Goal: Transaction & Acquisition: Book appointment/travel/reservation

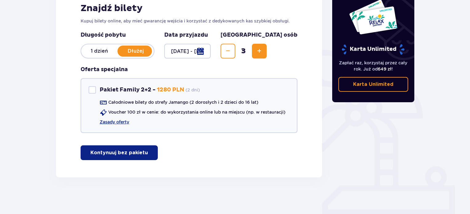
scroll to position [10, 0]
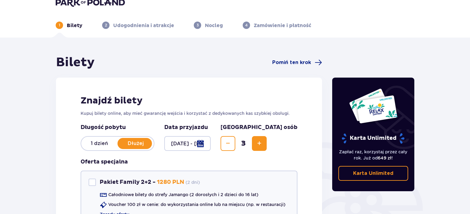
click at [97, 143] on p "1 dzień" at bounding box center [99, 143] width 36 height 7
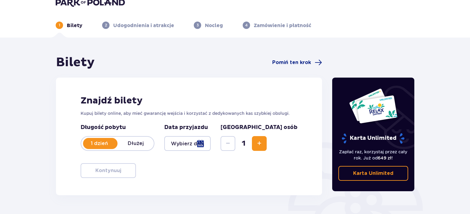
click at [211, 144] on div at bounding box center [187, 143] width 46 height 15
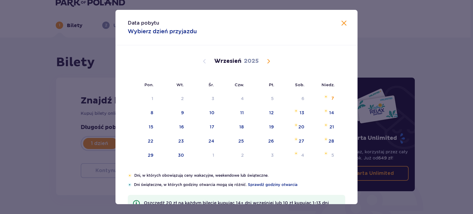
click at [269, 62] on span "Calendar" at bounding box center [268, 61] width 7 height 7
click at [267, 60] on span "Calendar" at bounding box center [268, 61] width 7 height 7
drag, startPoint x: 204, startPoint y: 61, endPoint x: 294, endPoint y: 119, distance: 107.1
click at [204, 61] on span "Calendar" at bounding box center [204, 61] width 7 height 7
click at [298, 124] on div "18" at bounding box center [294, 127] width 30 height 14
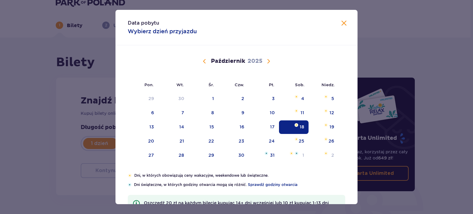
type input "18.10.25"
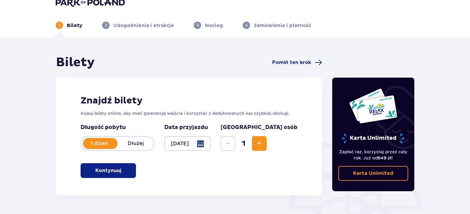
scroll to position [41, 0]
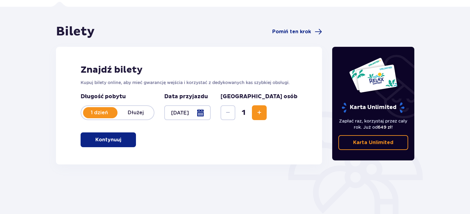
click at [263, 110] on span "Increase" at bounding box center [259, 112] width 7 height 7
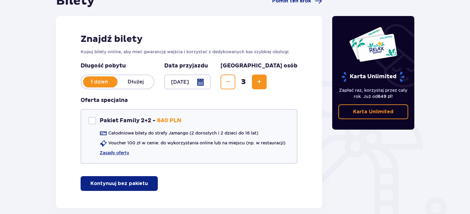
scroll to position [0, 0]
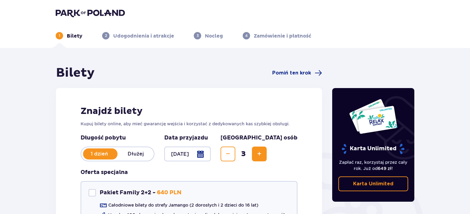
click at [211, 36] on p "Nocleg" at bounding box center [214, 36] width 18 height 7
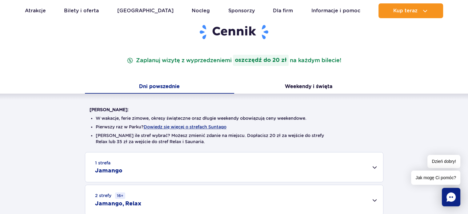
scroll to position [123, 0]
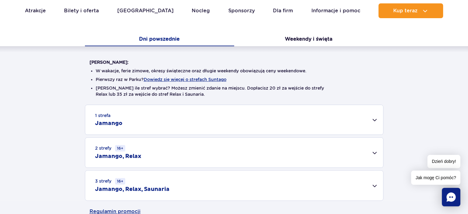
click at [372, 119] on div "1 strefa Jamango" at bounding box center [234, 120] width 298 height 30
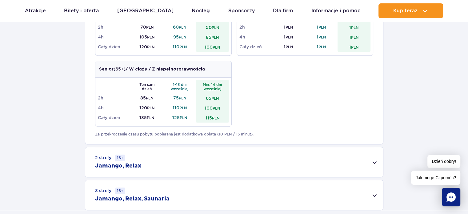
scroll to position [400, 0]
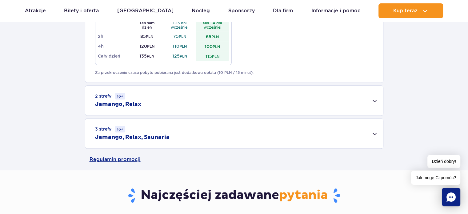
click at [375, 99] on div "2 strefy 16+ Jamango, Relax" at bounding box center [234, 101] width 298 height 30
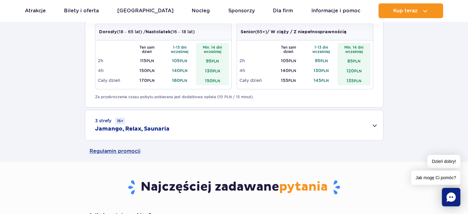
scroll to position [492, 0]
click at [370, 130] on div "3 strefy 16+ Jamango, Relax, Saunaria" at bounding box center [234, 125] width 298 height 30
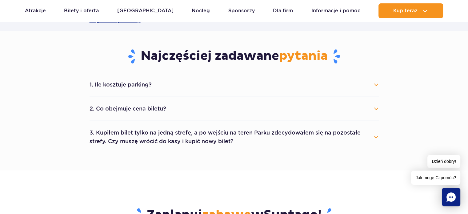
scroll to position [708, 0]
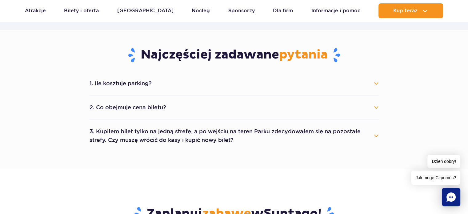
click at [377, 84] on button "1. Ile kosztuje parking?" at bounding box center [234, 84] width 289 height 14
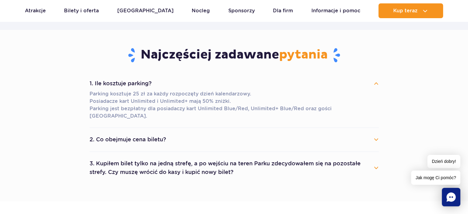
click at [376, 133] on button "2. Co obejmuje cena biletu?" at bounding box center [234, 140] width 289 height 14
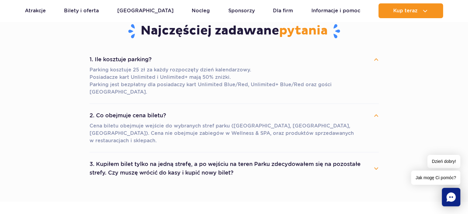
scroll to position [738, 0]
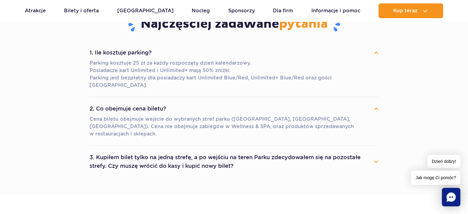
click at [378, 150] on button "3. Kupiłem bilet tylko na jedną strefę, a po wejściu na teren Parku zdecydowałe…" at bounding box center [234, 161] width 289 height 22
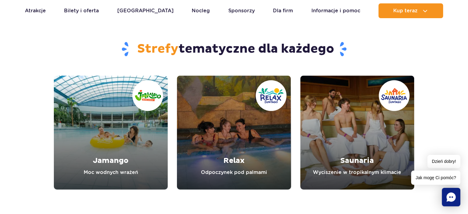
scroll to position [1138, 0]
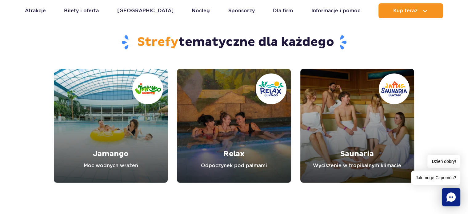
click at [249, 134] on link "Relax" at bounding box center [234, 126] width 114 height 114
click at [111, 134] on link "Jamango" at bounding box center [111, 126] width 114 height 114
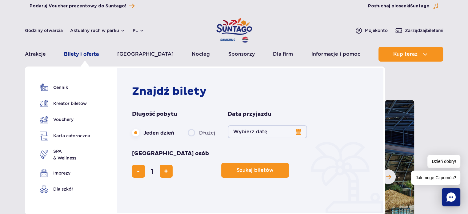
click at [87, 54] on link "Bilety i oferta" at bounding box center [81, 54] width 35 height 15
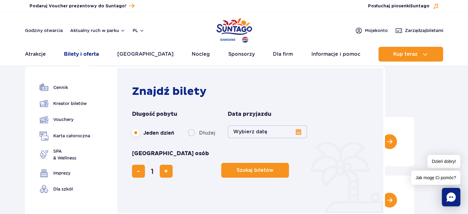
click at [84, 56] on link "Bilety i oferta" at bounding box center [81, 54] width 35 height 15
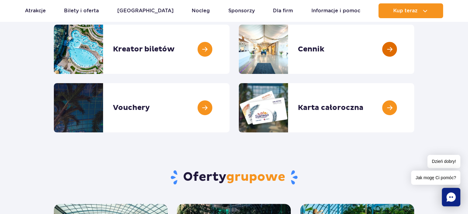
click at [414, 50] on link at bounding box center [414, 49] width 0 height 49
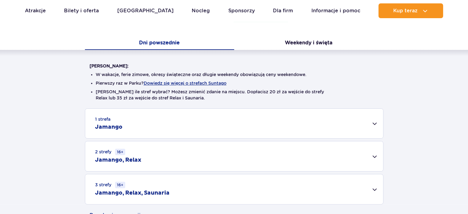
scroll to position [123, 0]
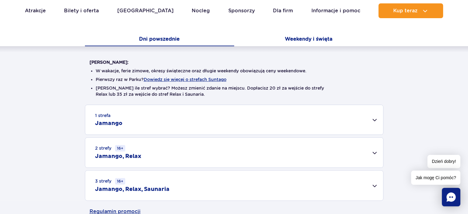
click at [311, 38] on button "Weekendy i święta" at bounding box center [308, 39] width 149 height 13
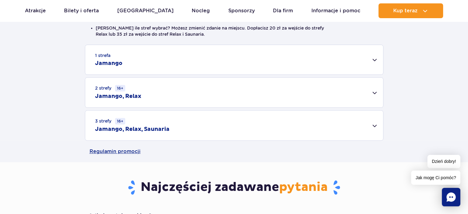
scroll to position [185, 0]
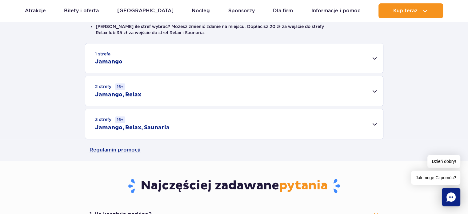
click at [374, 59] on div "1 strefa Jamango" at bounding box center [234, 58] width 298 height 30
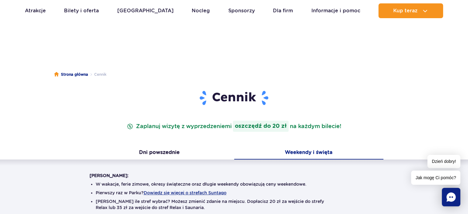
scroll to position [0, 0]
